Goal: Information Seeking & Learning: Find specific fact

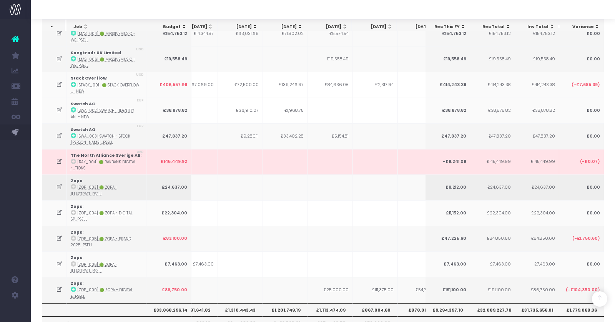
scroll to position [0, 64]
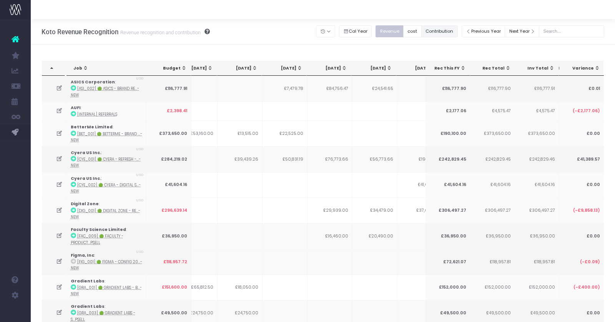
click at [456, 37] on button "Contribution" at bounding box center [439, 31] width 37 height 12
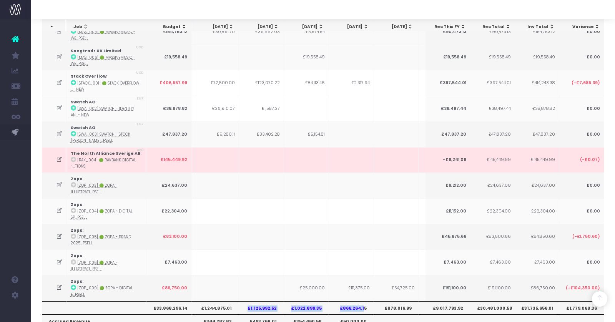
drag, startPoint x: 248, startPoint y: 249, endPoint x: 363, endPoint y: 247, distance: 114.6
click at [363, 301] on tr "£33,868,296.14 £1,557,594.30 £1,585,426.82 £1,244,875.01 £1,125,992.52 £1,022,8…" at bounding box center [389, 307] width 869 height 13
click at [361, 301] on th "£866,264.15" at bounding box center [351, 307] width 45 height 13
drag, startPoint x: 366, startPoint y: 249, endPoint x: 248, endPoint y: 249, distance: 117.7
click at [248, 301] on tr "£33,868,296.14 £1,557,594.30 £1,585,426.82 £1,244,875.01 £1,125,992.52 £1,022,8…" at bounding box center [389, 307] width 869 height 13
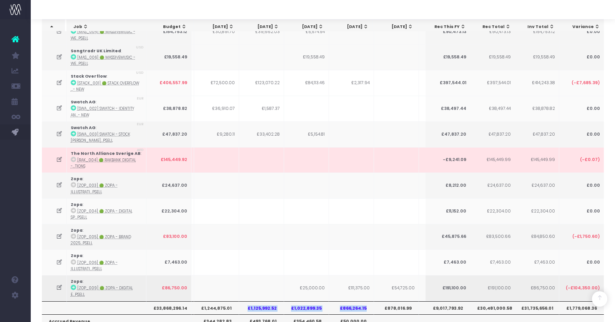
copy tr "£1,125,992.52 £1,022,899.35 £866,264.15"
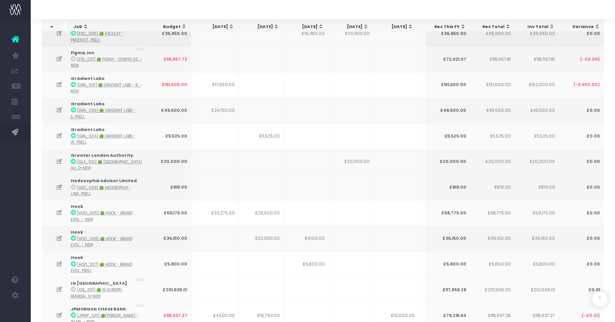
scroll to position [0, 0]
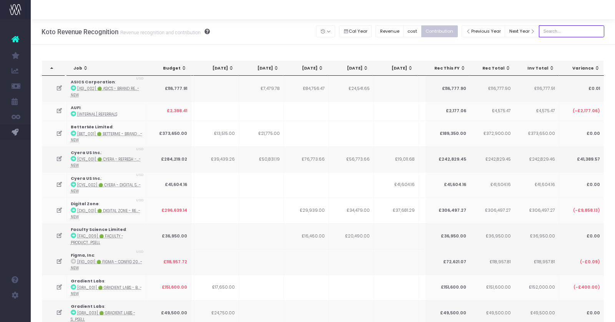
click at [576, 33] on input "text" at bounding box center [571, 31] width 65 height 12
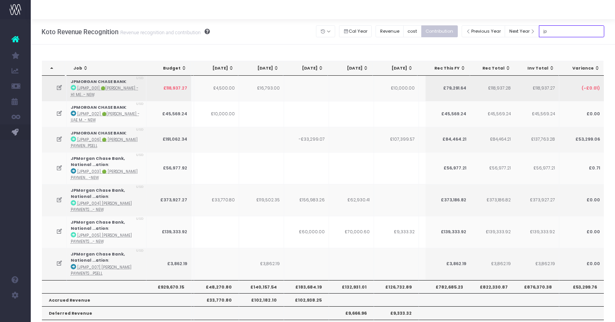
type input "JP mor"
